Goal: Communication & Community: Answer question/provide support

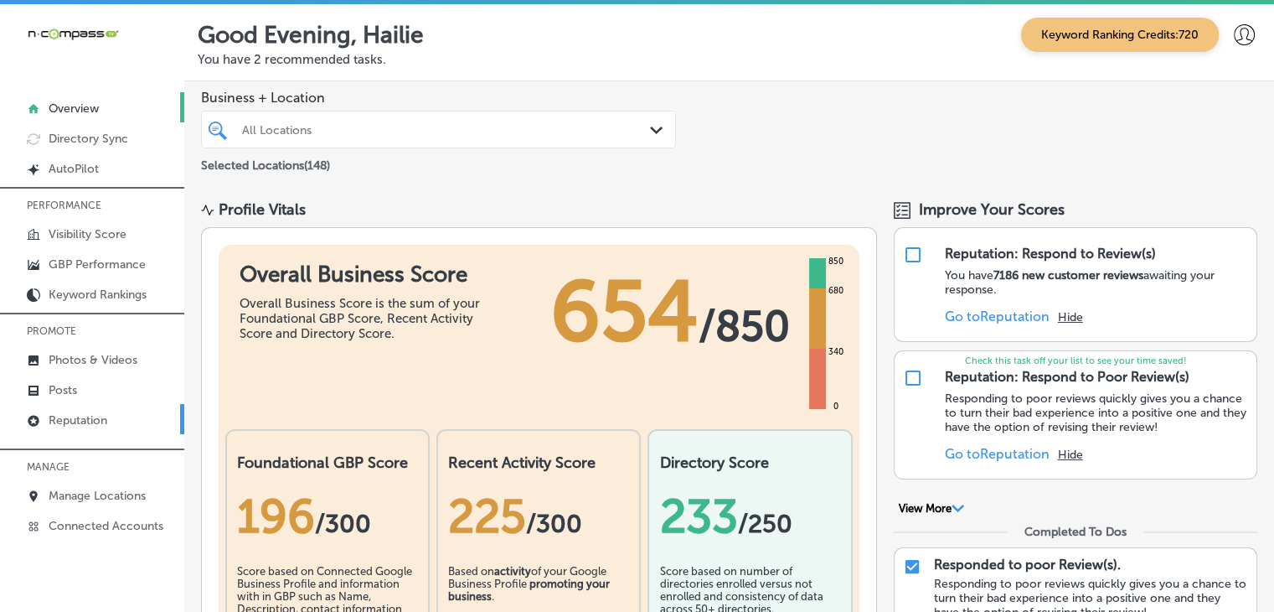
click at [127, 415] on link "Reputation" at bounding box center [92, 419] width 184 height 30
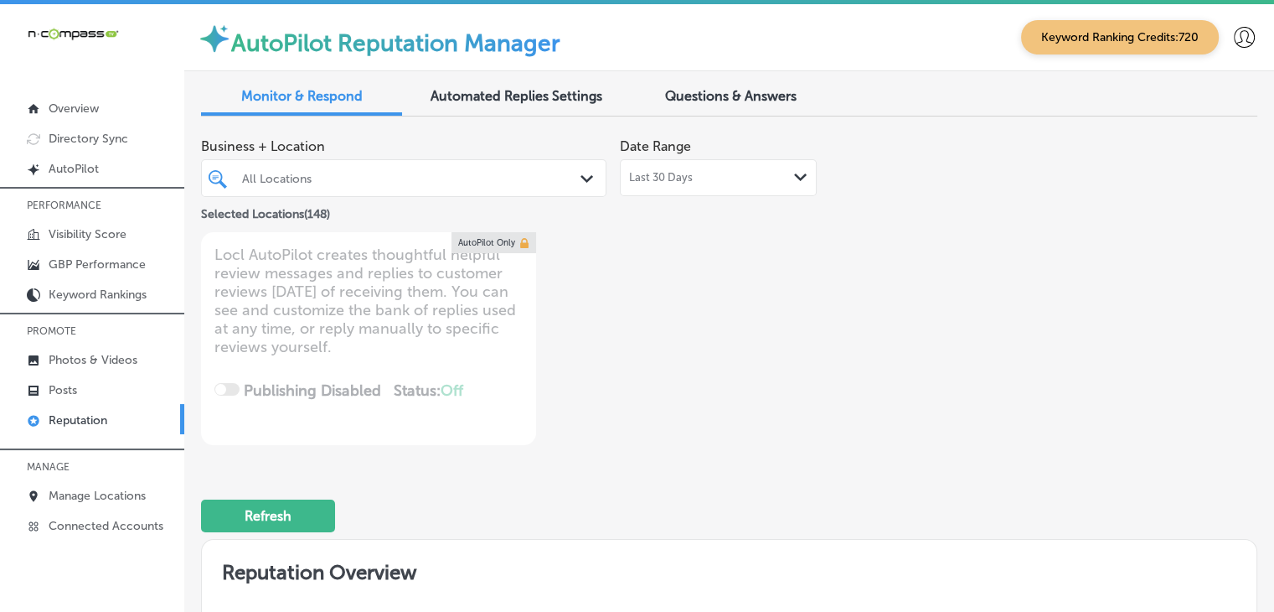
click at [694, 168] on div "Last 30 Days Path Created with Sketch." at bounding box center [718, 177] width 197 height 37
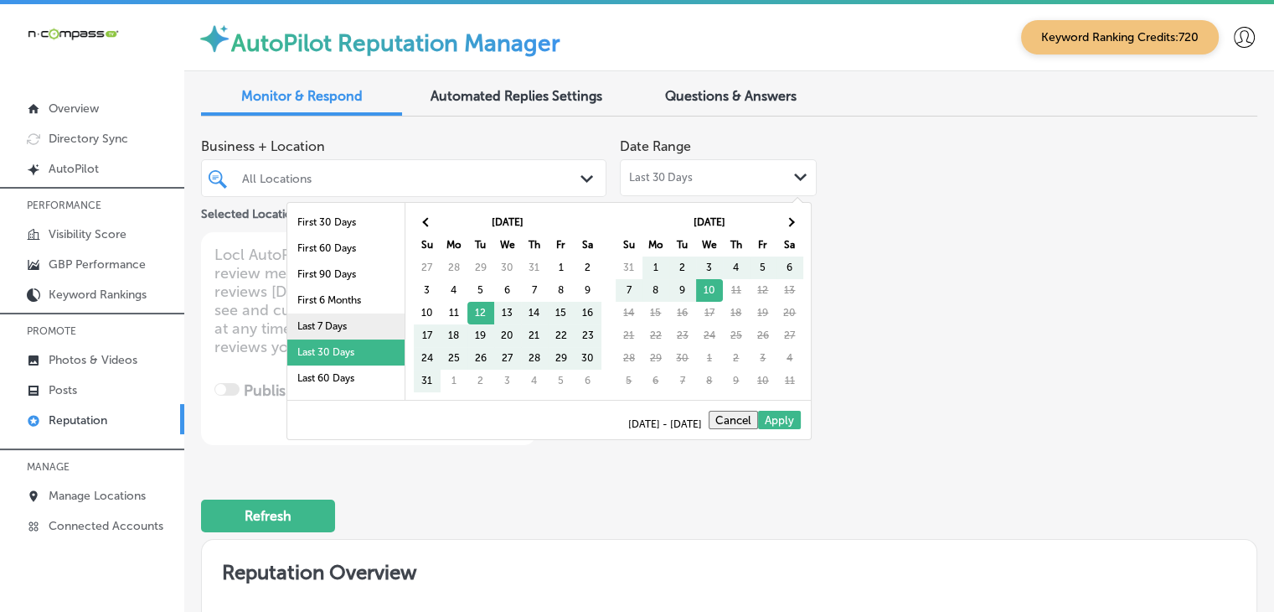
click at [375, 330] on li "Last 7 Days" at bounding box center [345, 326] width 117 height 26
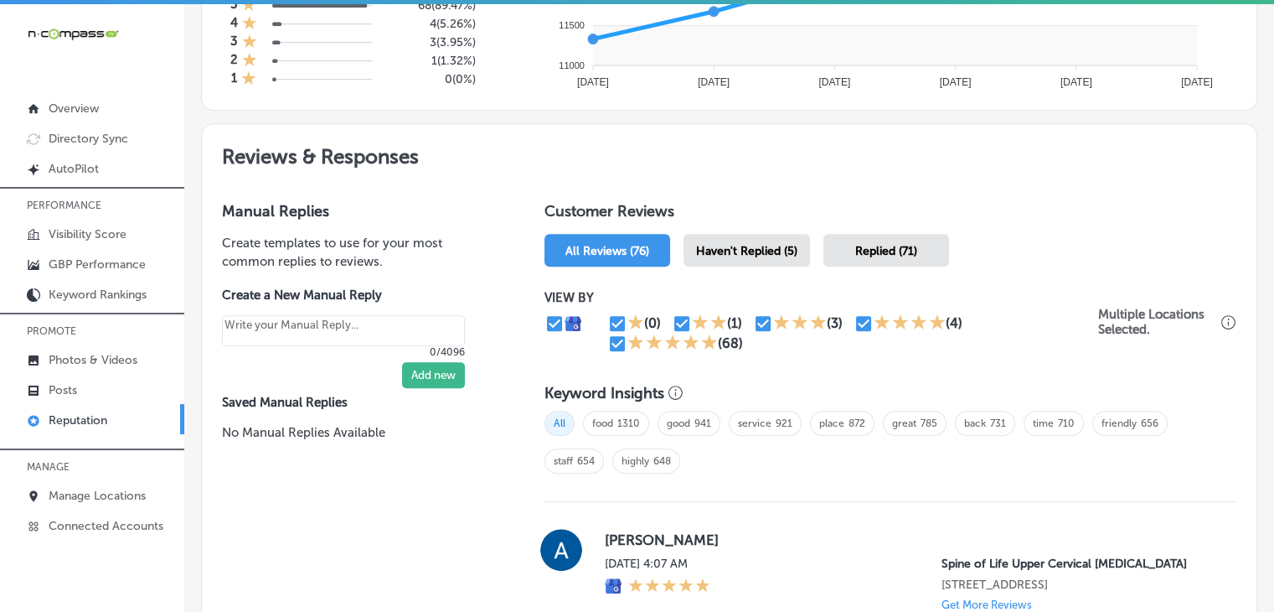
scroll to position [838, 0]
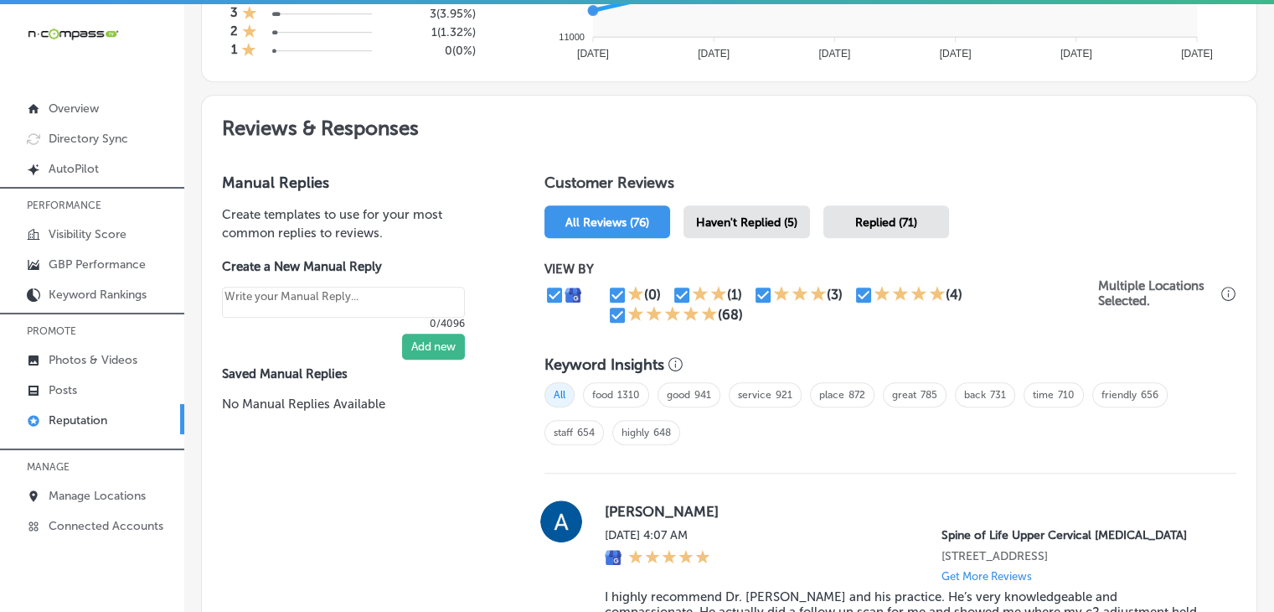
click at [773, 230] on div "Haven't Replied (5)" at bounding box center [747, 221] width 127 height 33
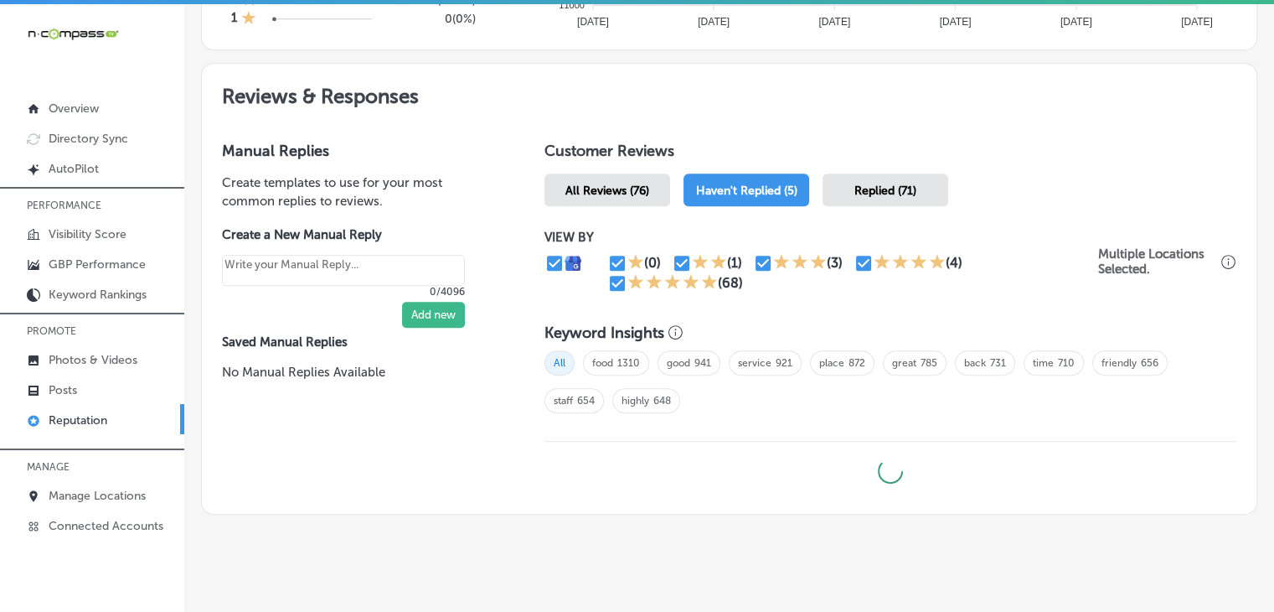
scroll to position [887, 0]
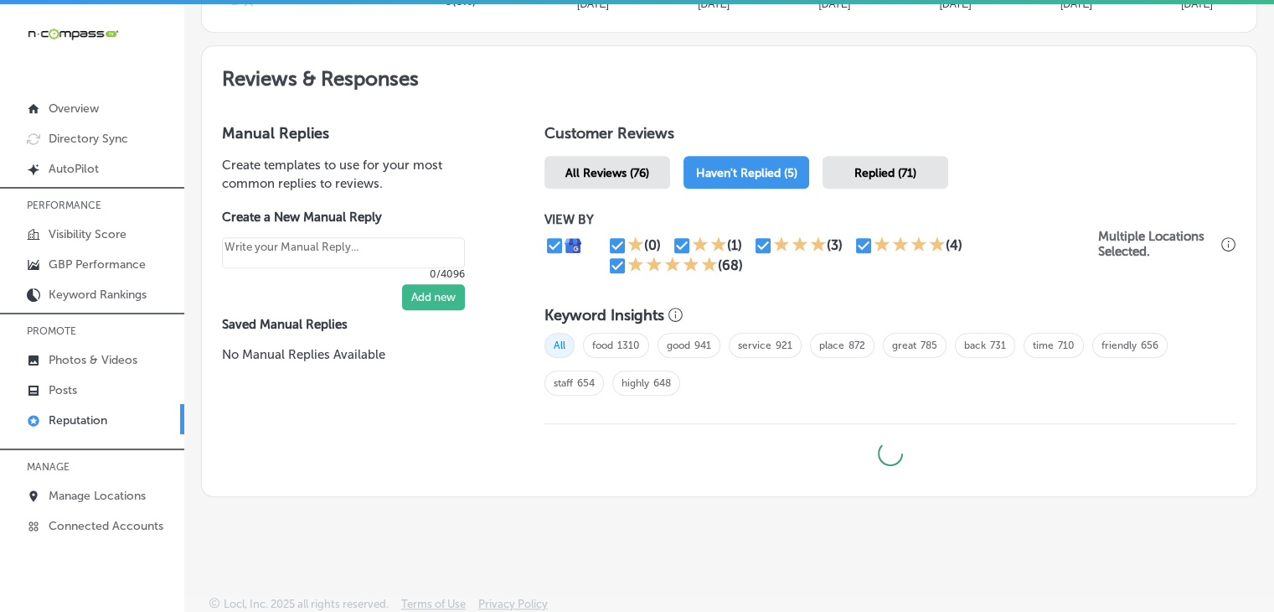
type textarea "x"
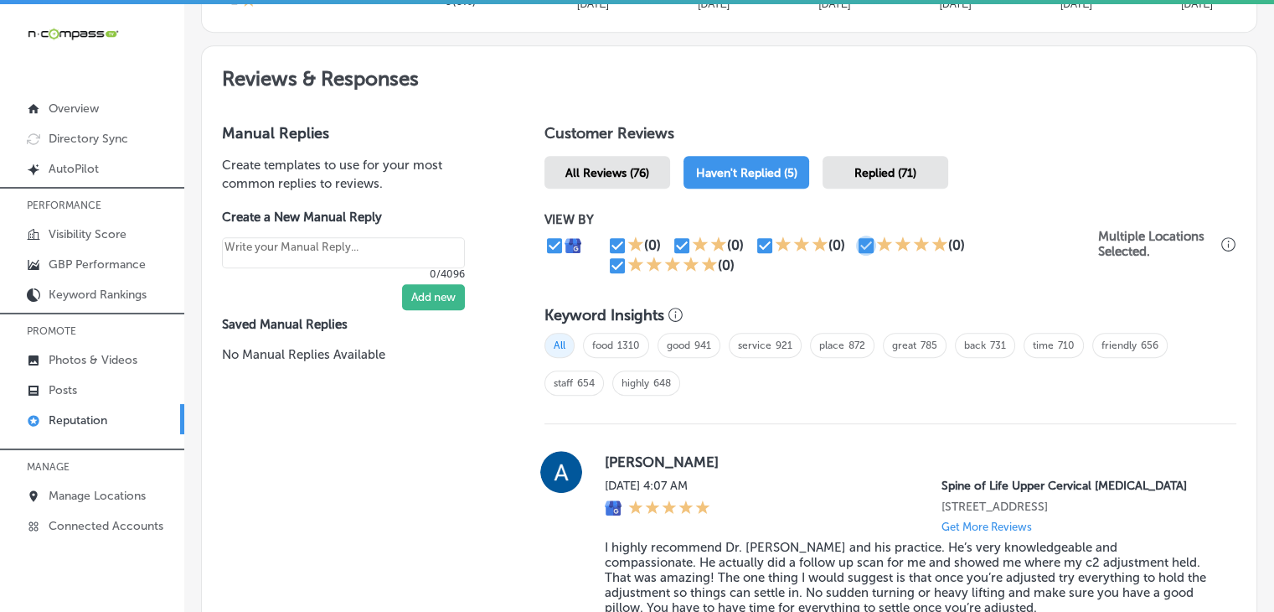
click at [861, 235] on input "checkbox" at bounding box center [866, 245] width 20 height 20
checkbox input "false"
type textarea "x"
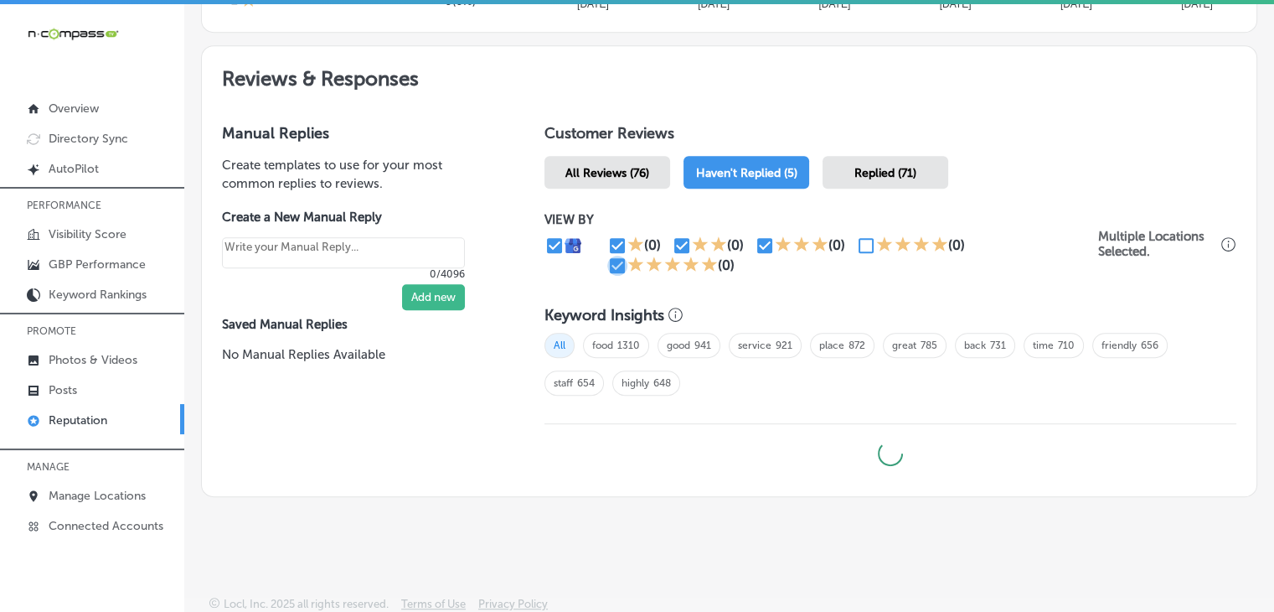
click at [607, 267] on input "checkbox" at bounding box center [617, 266] width 20 height 20
checkbox input "false"
type textarea "x"
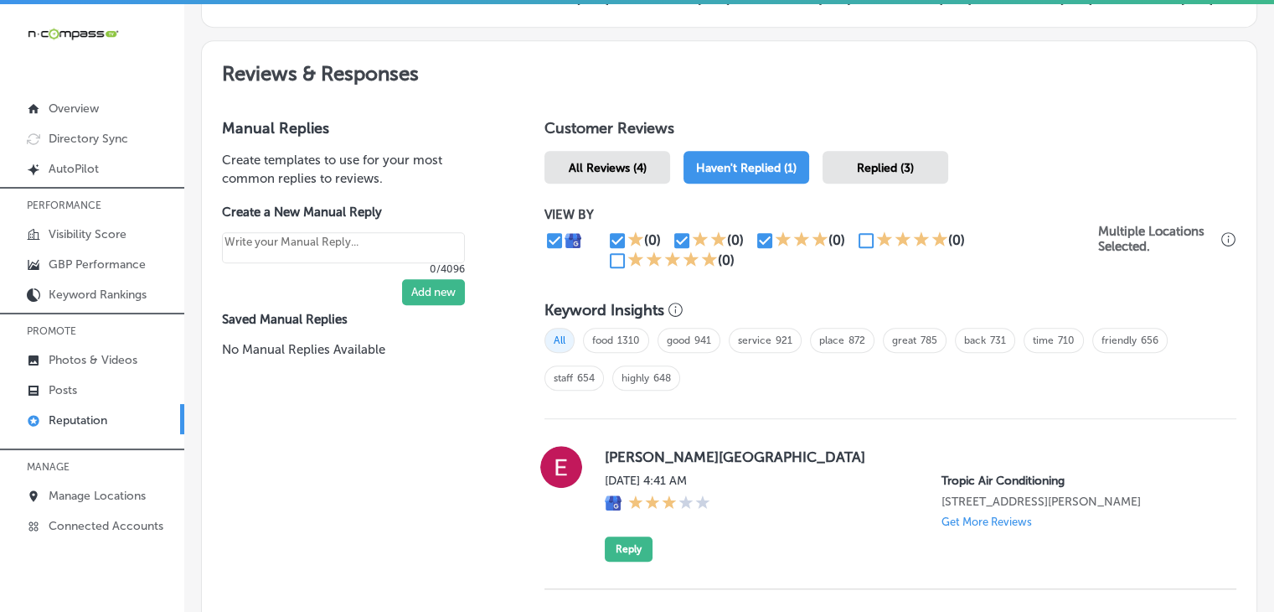
scroll to position [865, 0]
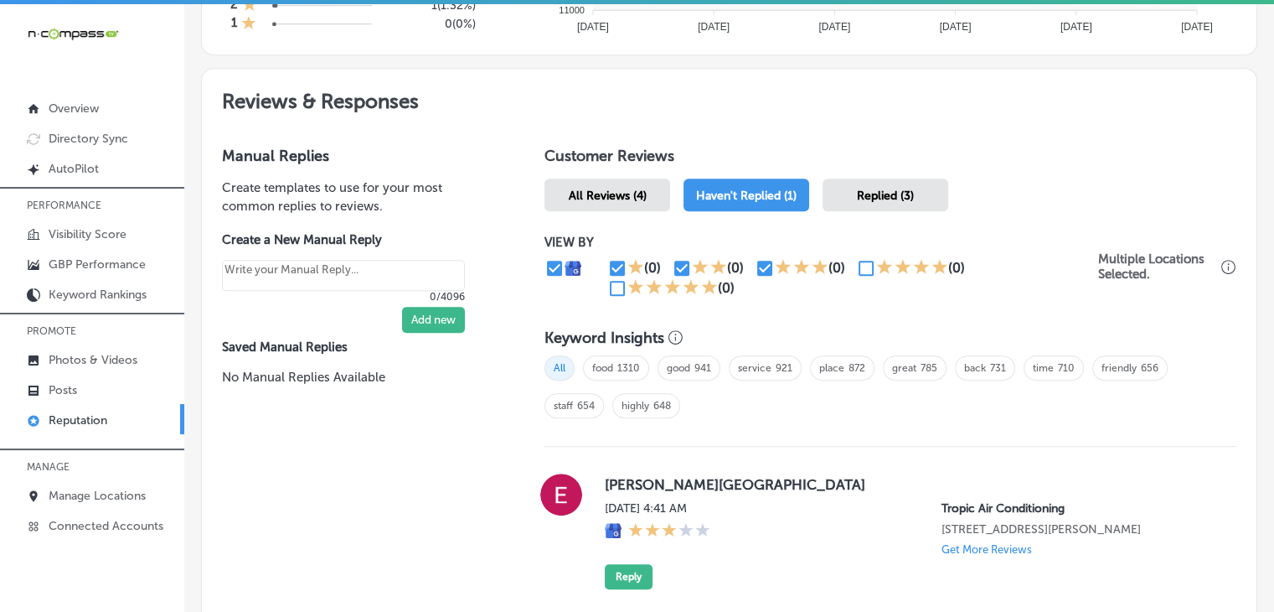
click at [613, 269] on input "checkbox" at bounding box center [617, 268] width 20 height 20
checkbox input "false"
type textarea "x"
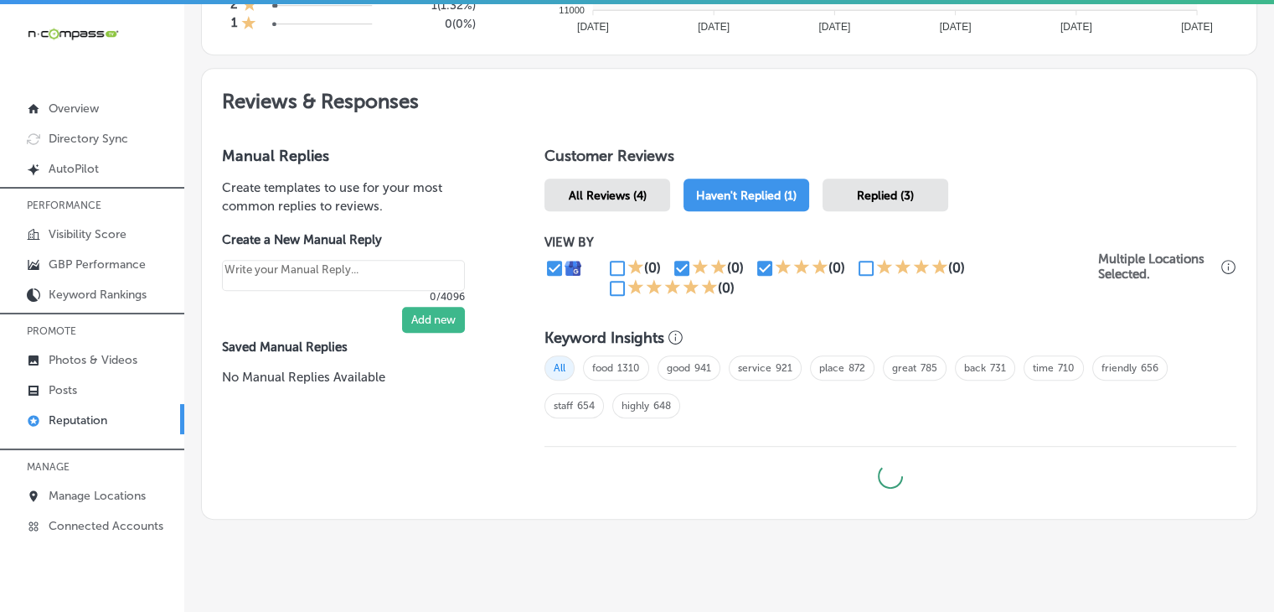
click at [676, 266] on input "checkbox" at bounding box center [682, 268] width 20 height 20
checkbox input "false"
type textarea "x"
click at [755, 269] on input "checkbox" at bounding box center [765, 268] width 20 height 20
checkbox input "false"
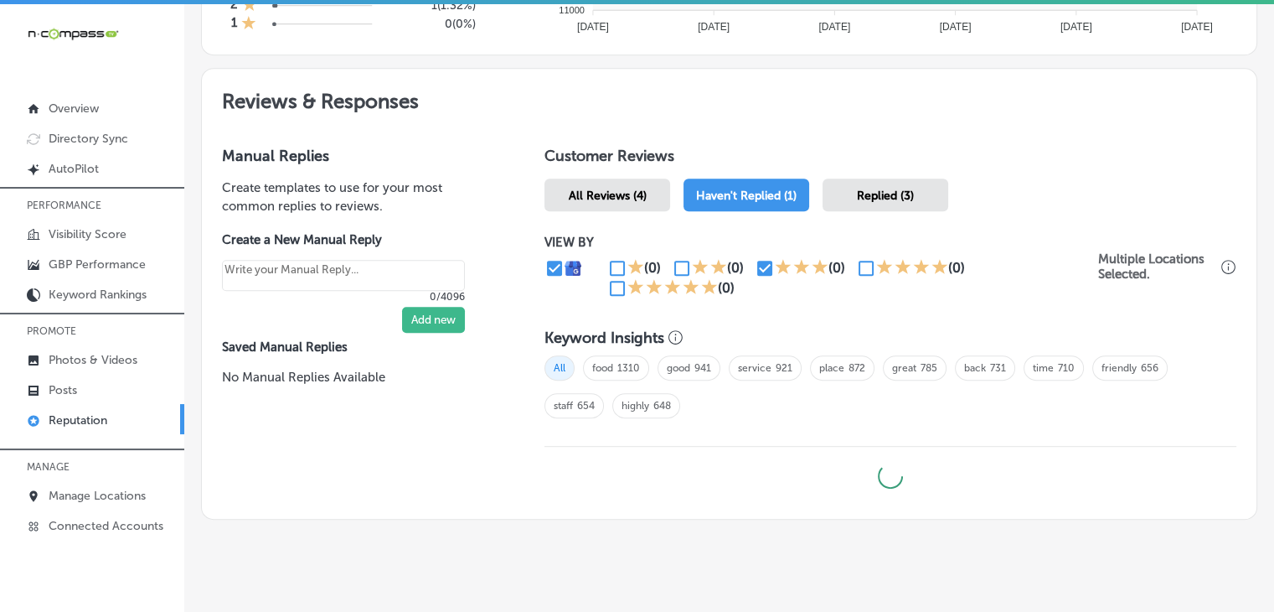
type textarea "x"
click at [864, 266] on input "checkbox" at bounding box center [866, 268] width 20 height 20
checkbox input "true"
type textarea "x"
click at [617, 286] on input "checkbox" at bounding box center [617, 288] width 20 height 20
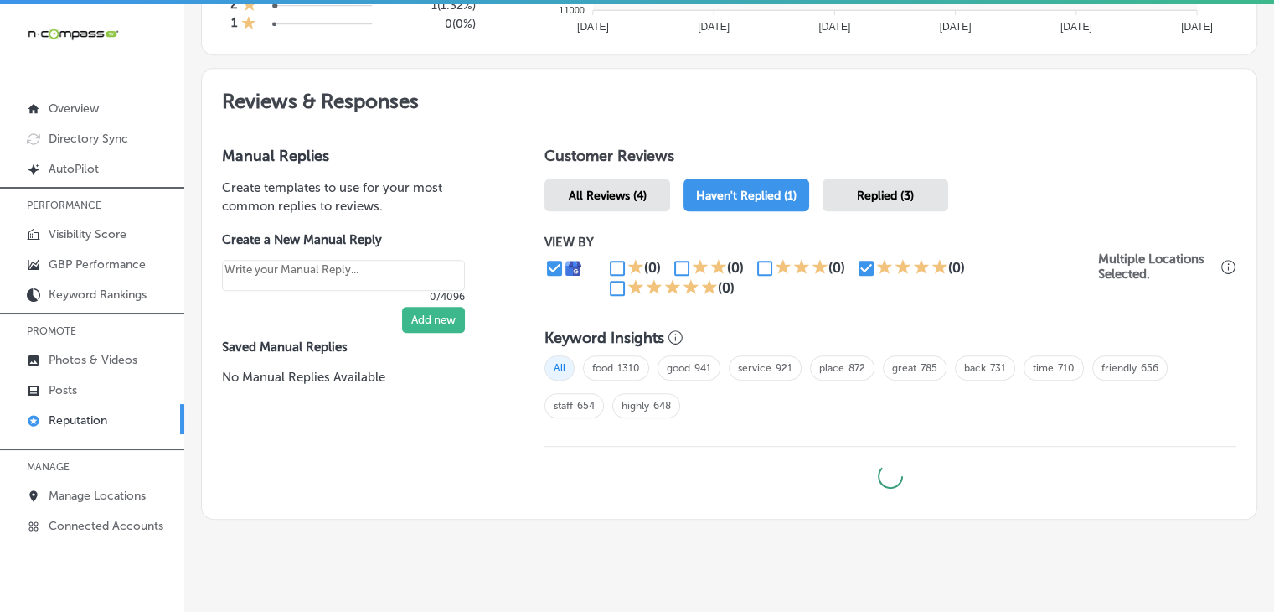
checkbox input "true"
type textarea "x"
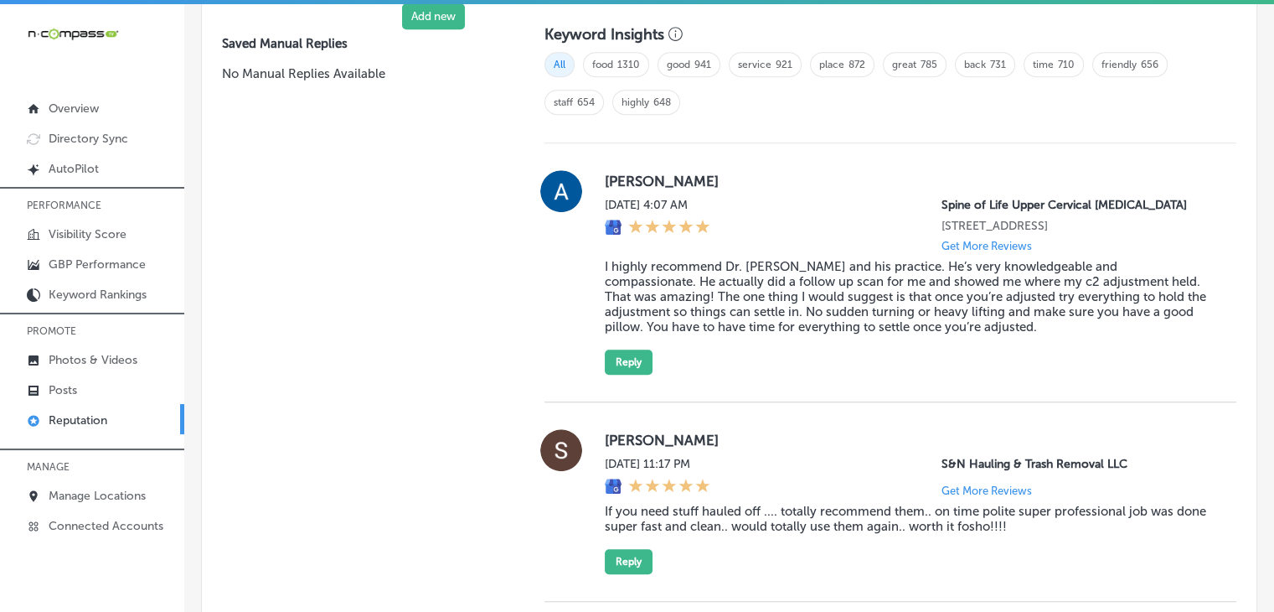
scroll to position [1297, 0]
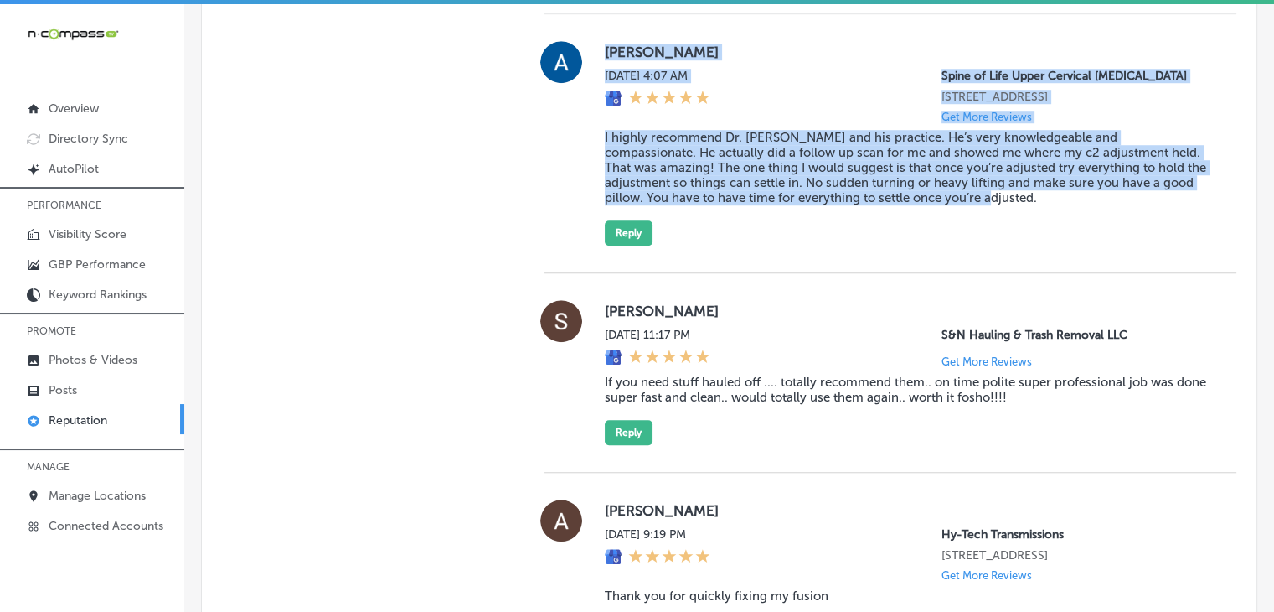
drag, startPoint x: 603, startPoint y: 49, endPoint x: 1089, endPoint y: 205, distance: 510.6
click at [1089, 205] on div "[PERSON_NAME] [DATE] 4:07 AM Spine of Life Upper Cervical [MEDICAL_DATA] [STREE…" at bounding box center [907, 143] width 605 height 204
copy div "[PERSON_NAME] [DATE] 4:07 AM Spine of Life Upper Cervical [MEDICAL_DATA] [STREE…"
click at [605, 220] on button "Reply" at bounding box center [629, 232] width 48 height 25
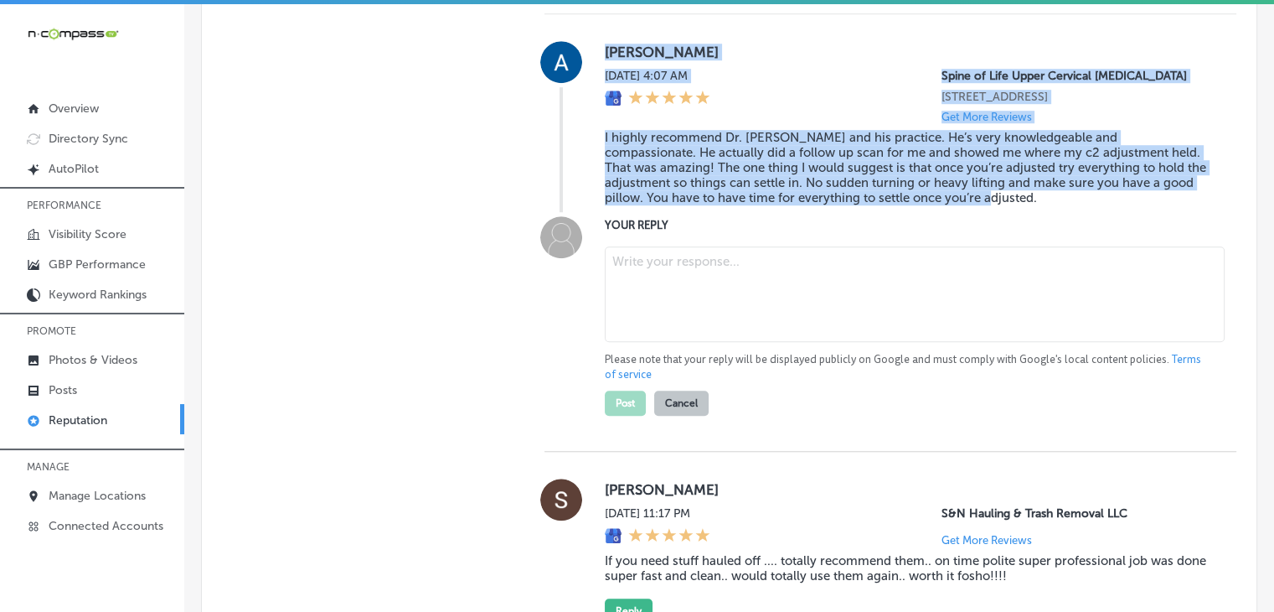
click at [627, 276] on textarea at bounding box center [915, 294] width 620 height 96
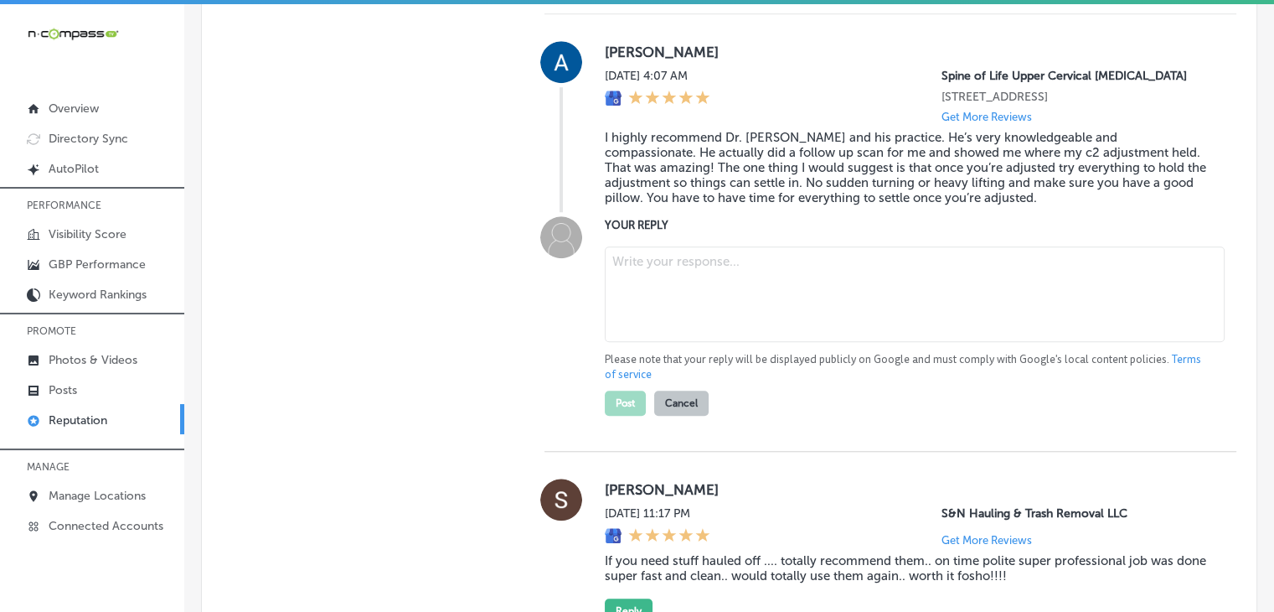
paste textarea "ChatGPT said: We’re so glad to hear that you had a great experience with Dr. [P…"
type textarea "ChatGPT said: We’re so glad to hear that you had a great experience with Dr. [P…"
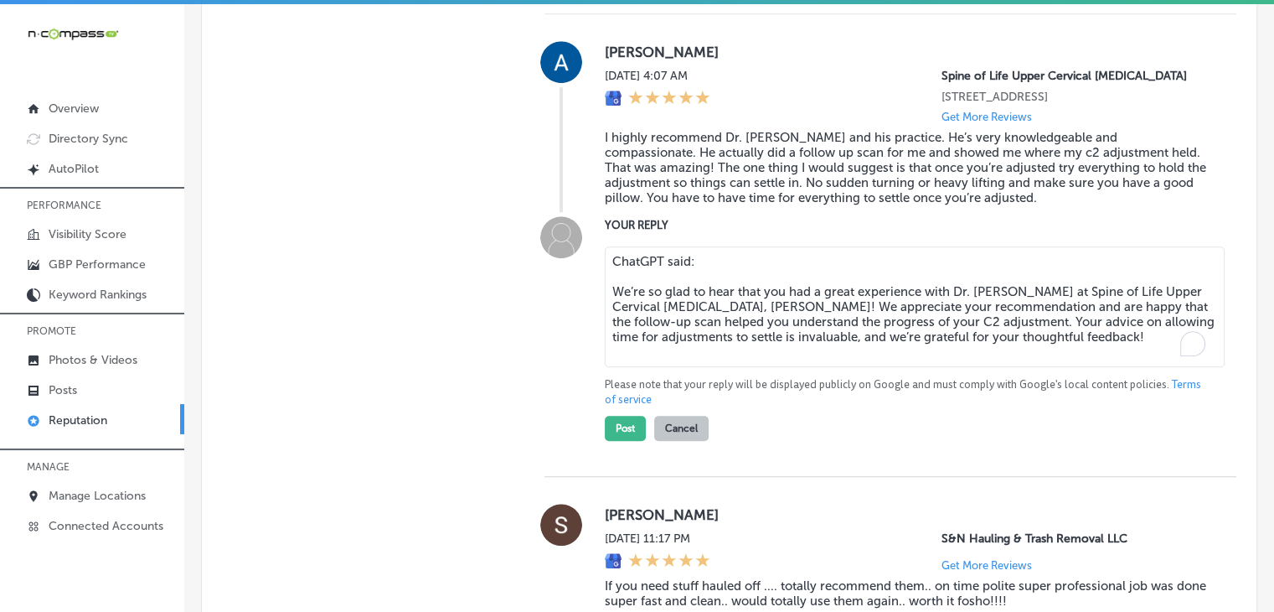
type textarea "x"
drag, startPoint x: 714, startPoint y: 262, endPoint x: 593, endPoint y: 261, distance: 120.7
click at [593, 261] on div "YOUR REPLY ChatGPT said: We’re so glad to hear that you had a great experience …" at bounding box center [891, 328] width 692 height 225
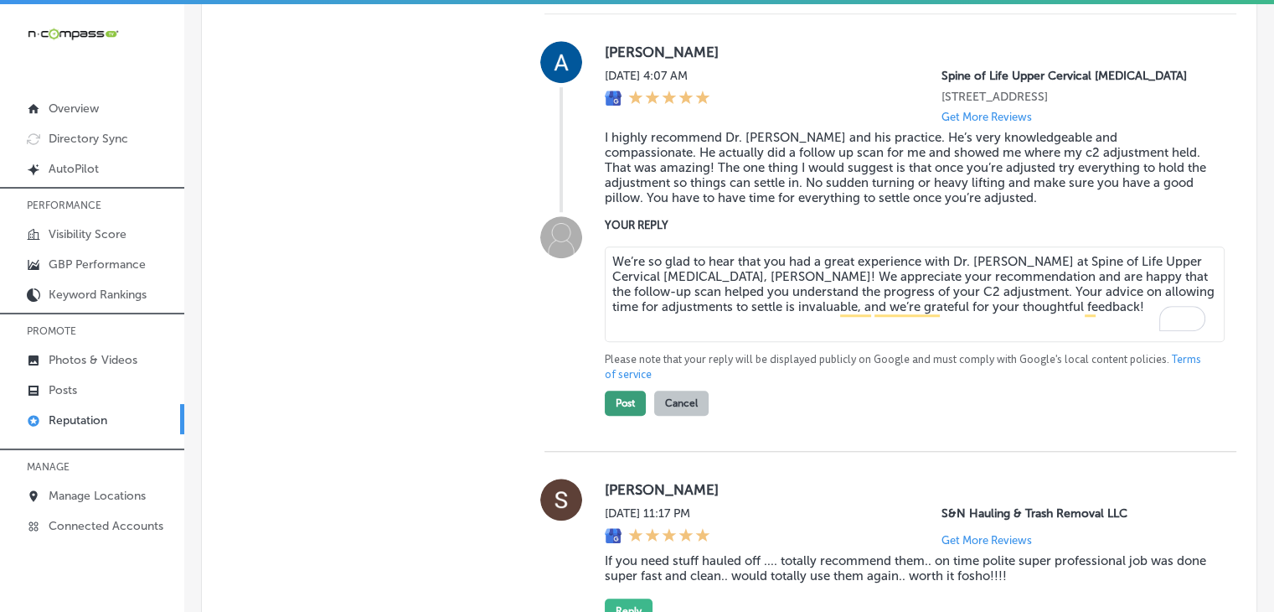
type textarea "We’re so glad to hear that you had a great experience with Dr. [PERSON_NAME] at…"
click at [605, 399] on button "Post" at bounding box center [625, 402] width 41 height 25
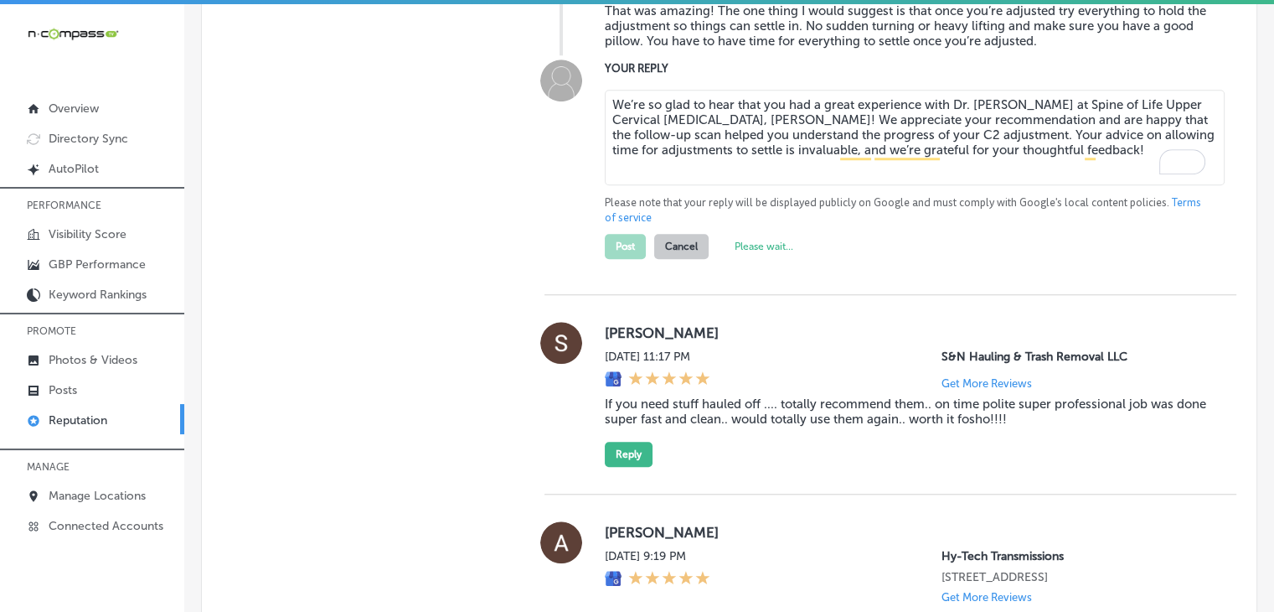
scroll to position [962, 0]
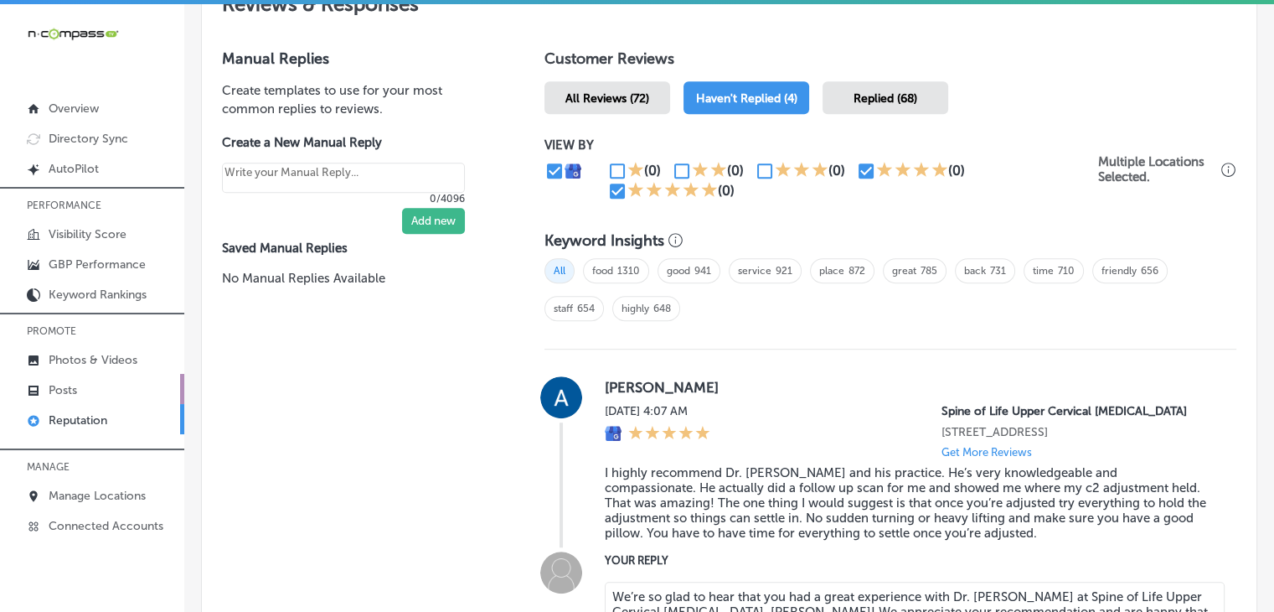
type textarea "x"
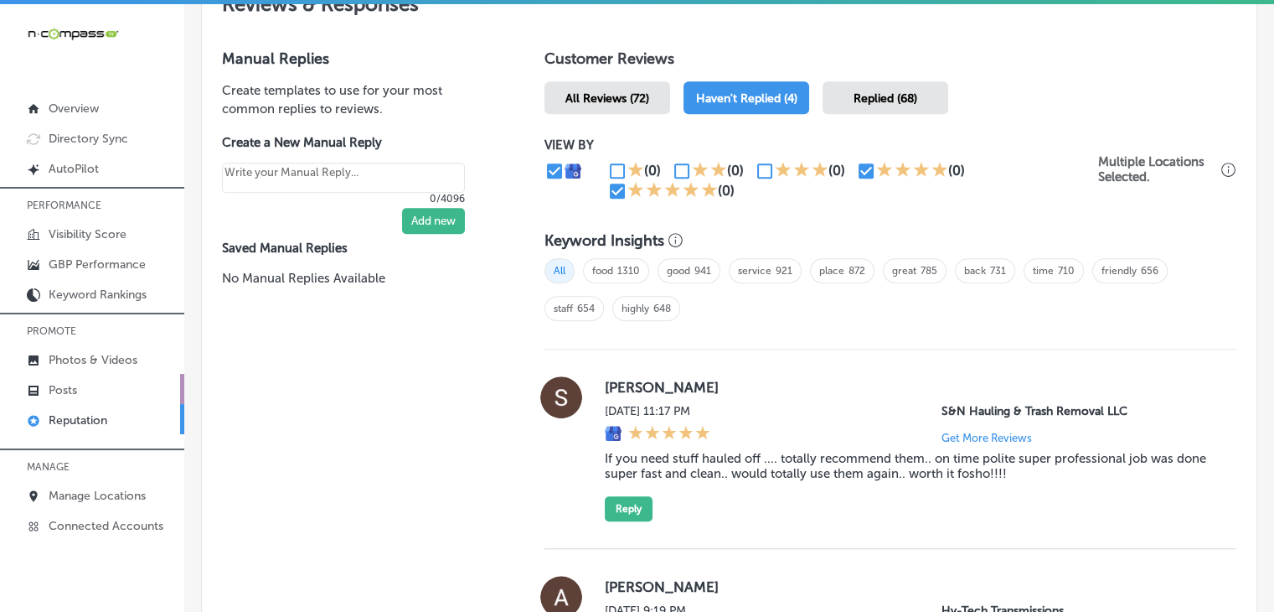
click at [60, 396] on link "Posts" at bounding box center [92, 389] width 184 height 30
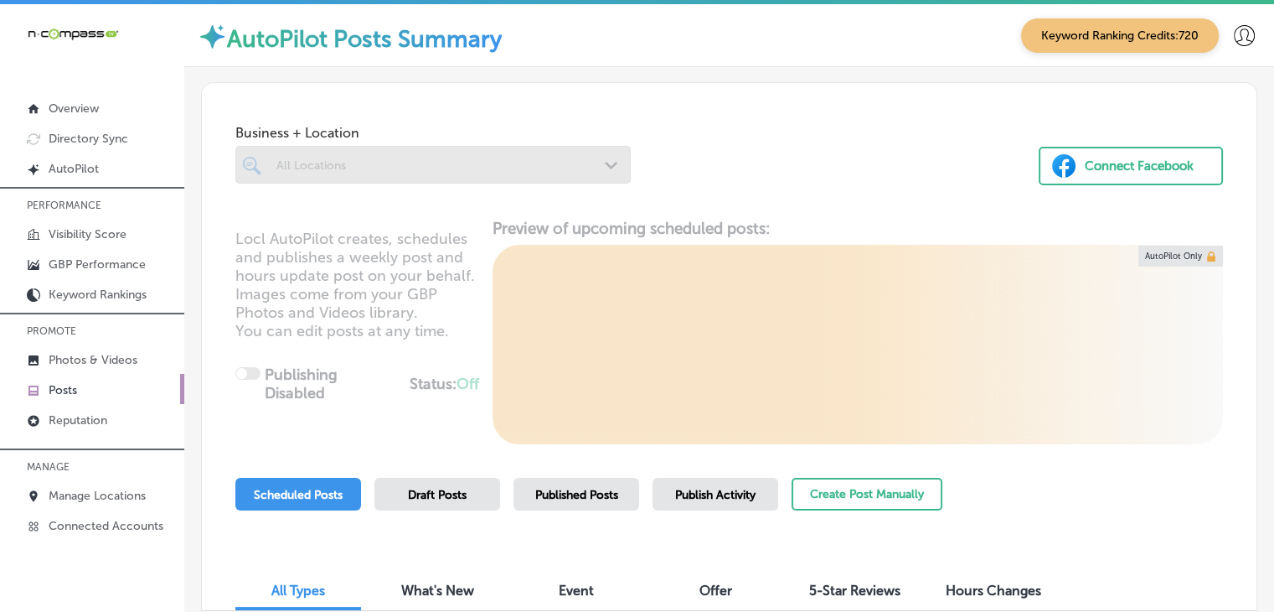
click at [694, 488] on span "Publish Activity" at bounding box center [715, 495] width 80 height 14
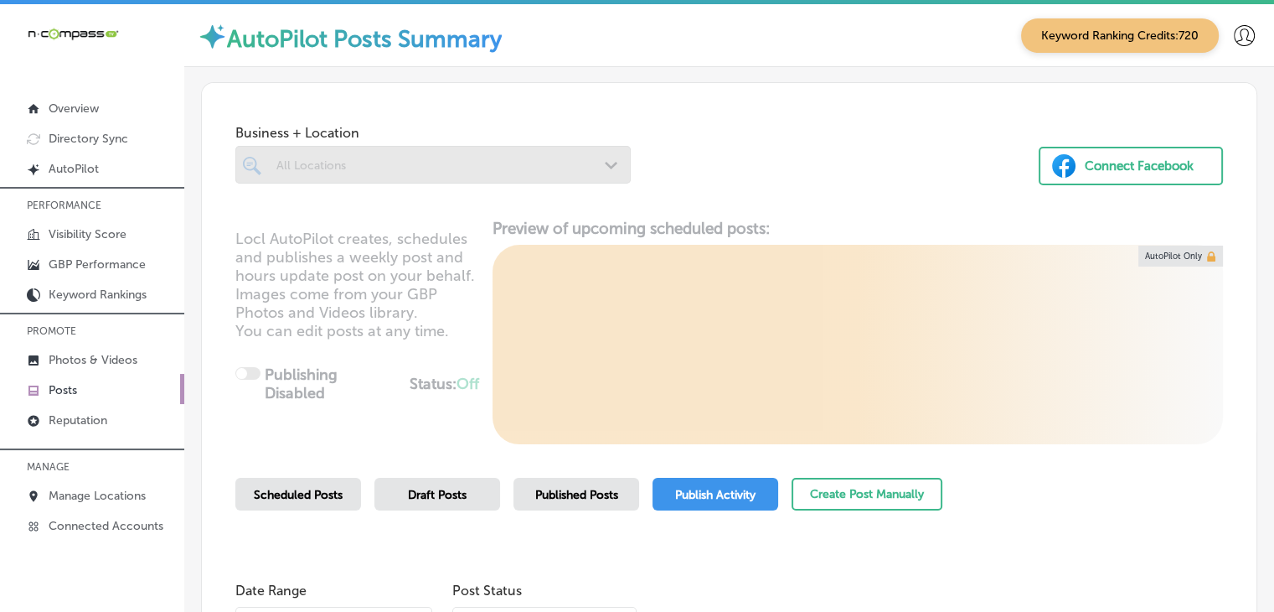
scroll to position [168, 0]
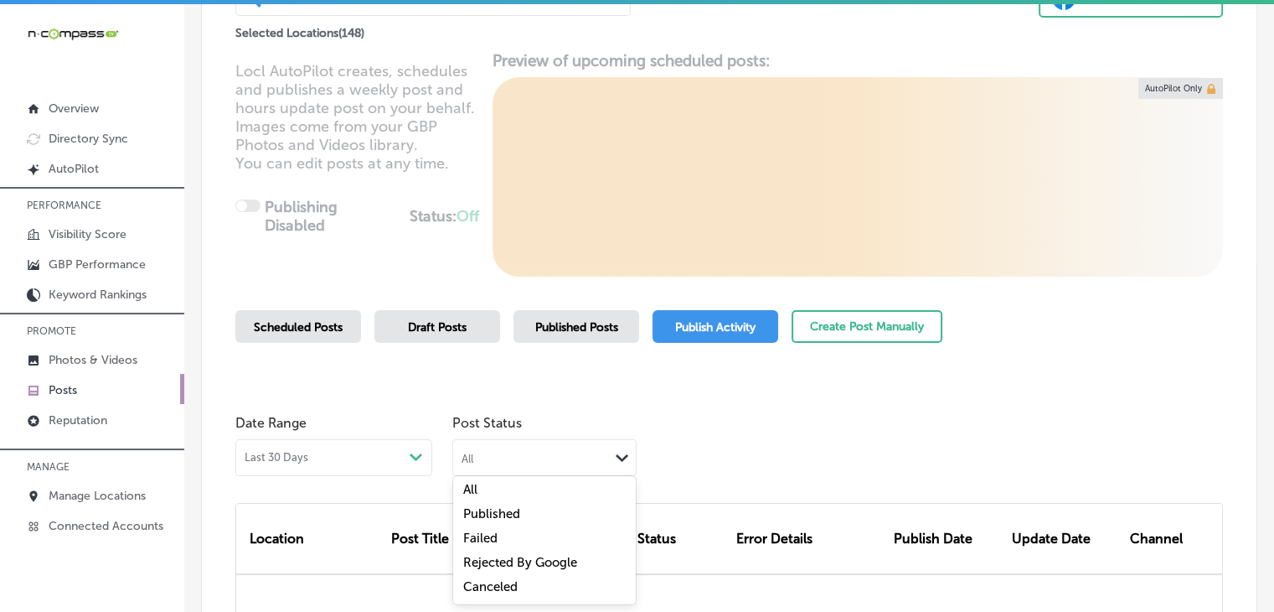
click at [557, 467] on div "All Path Created with Sketch." at bounding box center [544, 456] width 183 height 32
click at [514, 558] on label "Rejected By Google" at bounding box center [520, 562] width 114 height 15
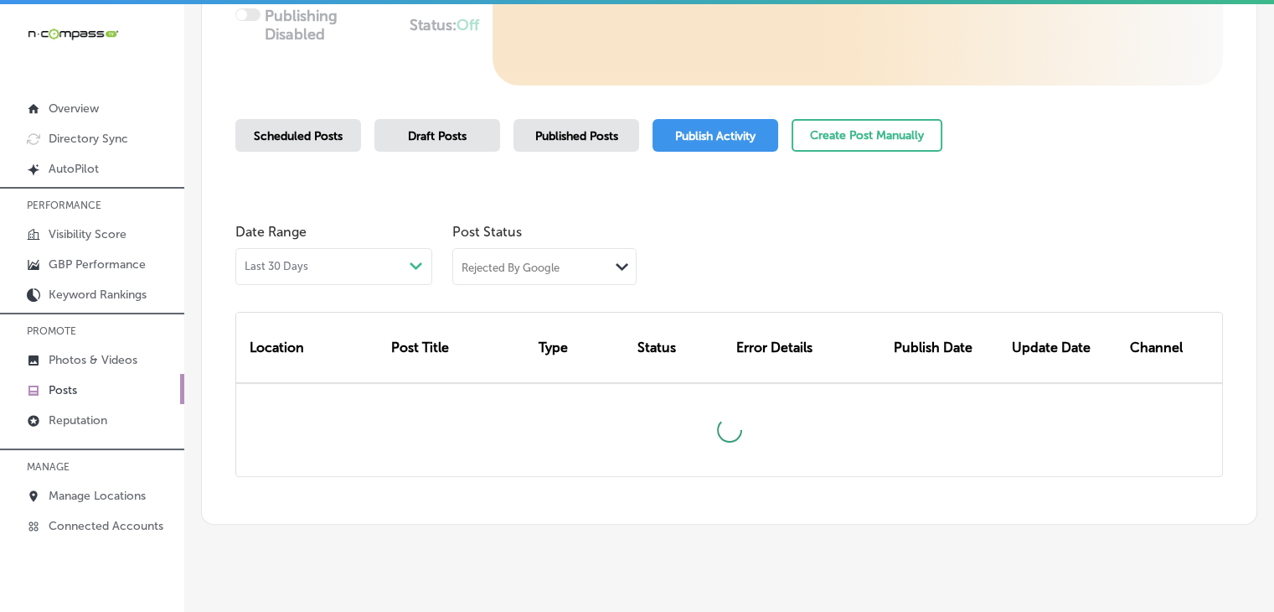
scroll to position [376, 0]
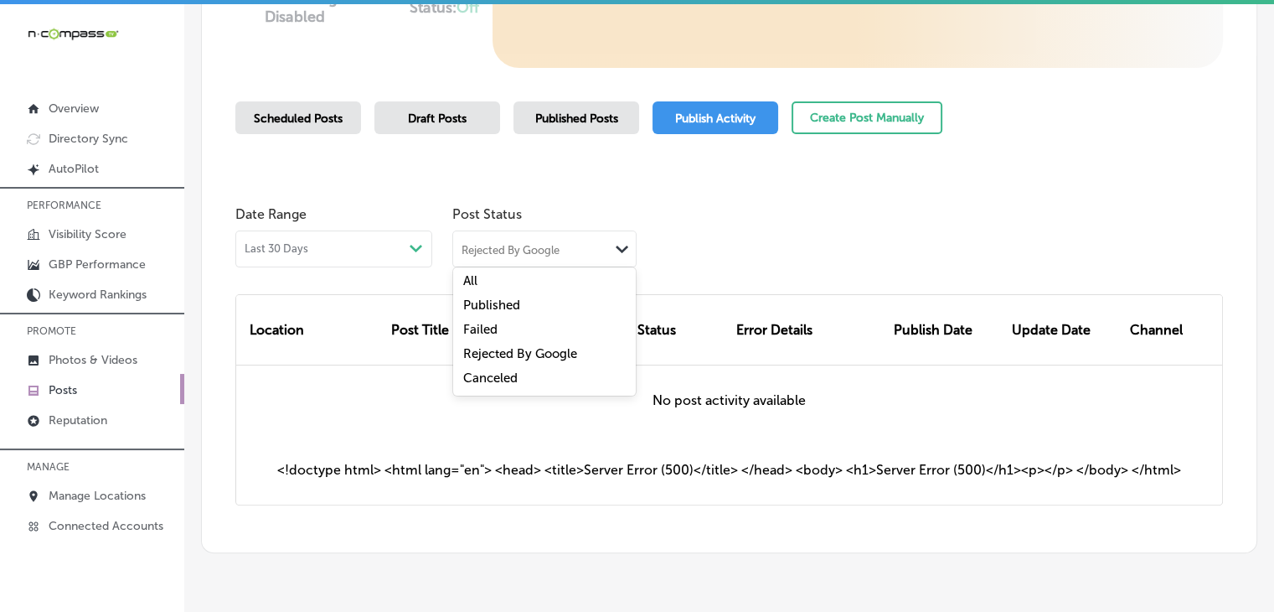
click at [499, 242] on div "Rejected By Google" at bounding box center [511, 249] width 98 height 14
click at [509, 341] on div "Failed" at bounding box center [544, 331] width 183 height 24
